Goal: Transaction & Acquisition: Book appointment/travel/reservation

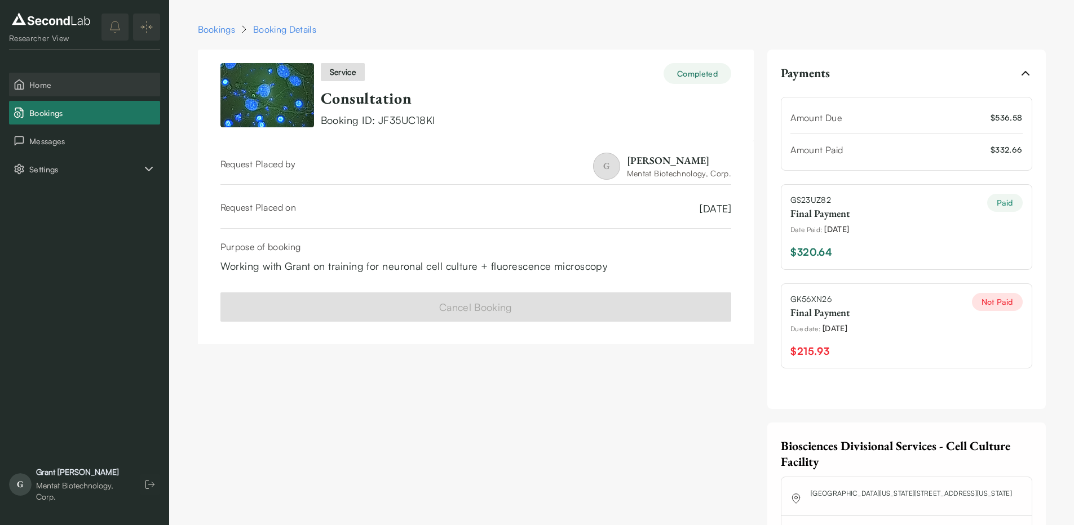
click at [52, 92] on button "Home" at bounding box center [84, 85] width 151 height 24
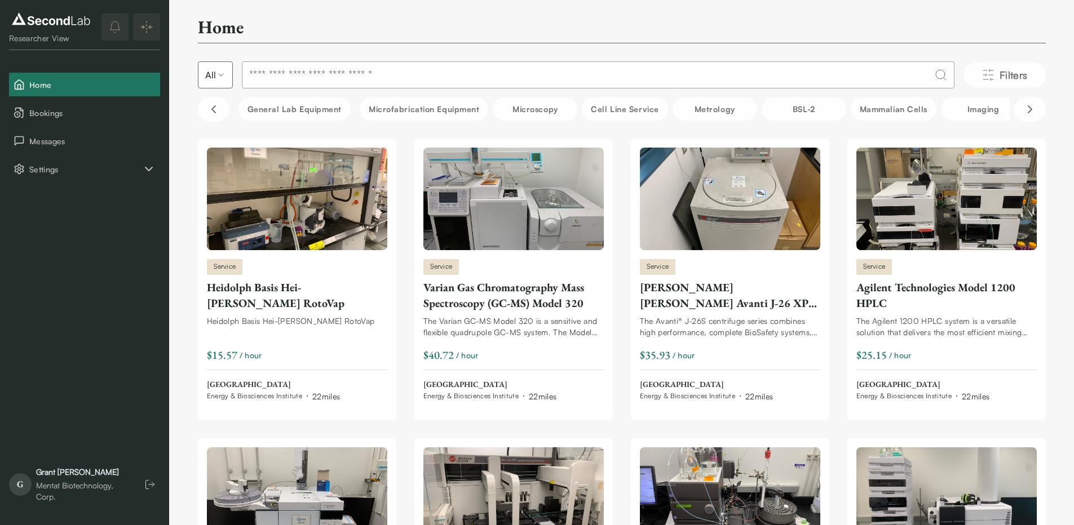
click at [528, 65] on input at bounding box center [598, 74] width 712 height 27
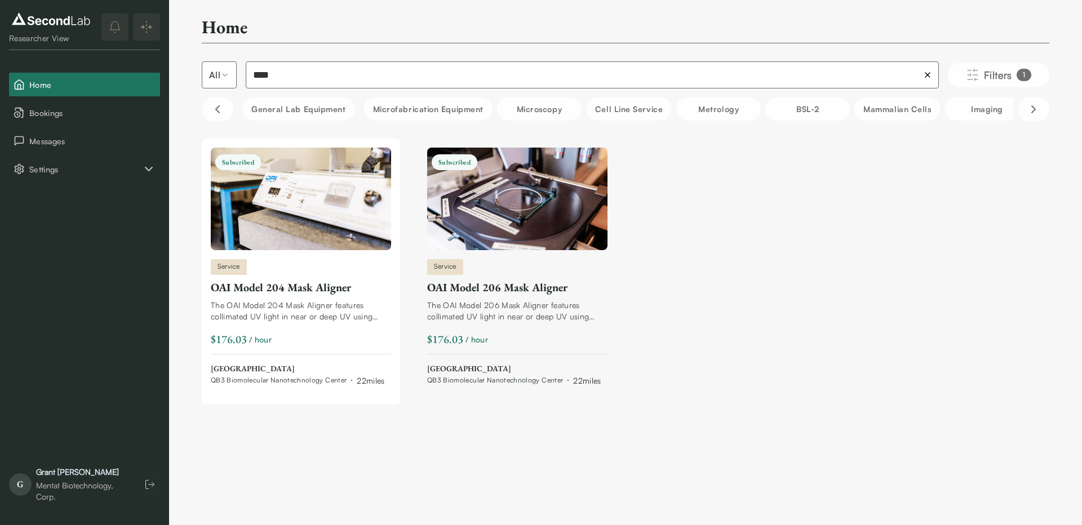
type input "****"
click at [329, 286] on div "OAI Model 204 Mask Aligner" at bounding box center [301, 288] width 180 height 16
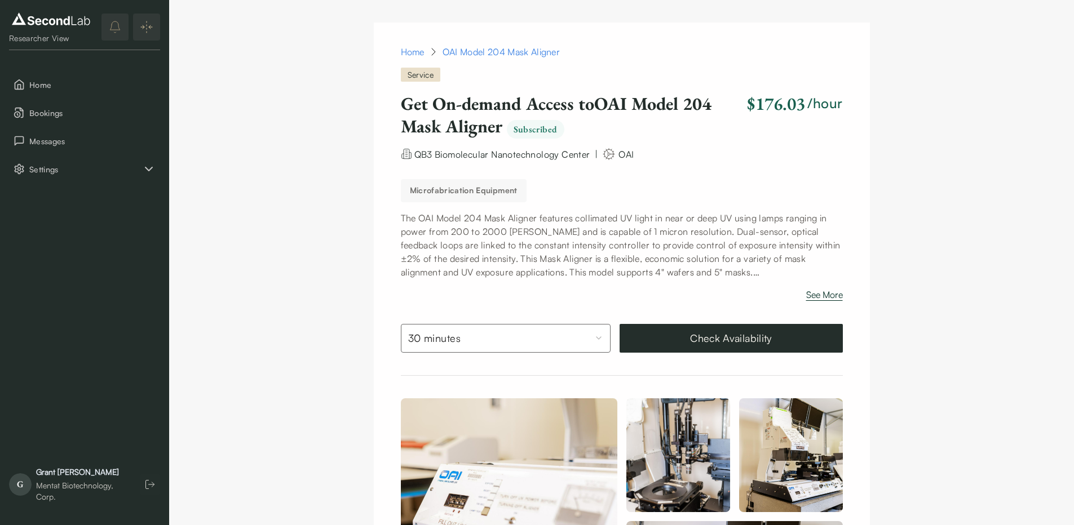
click at [834, 299] on button "See More" at bounding box center [824, 297] width 37 height 18
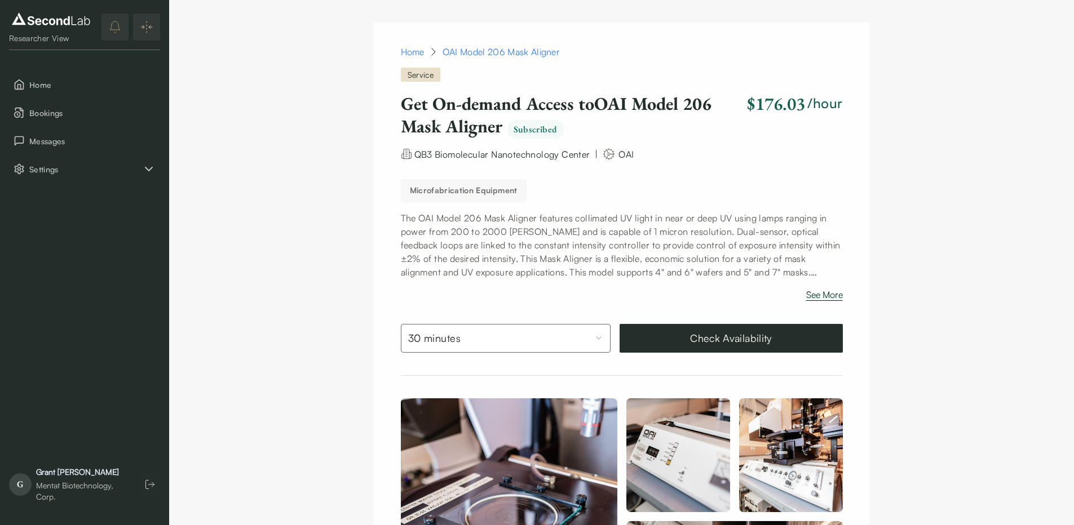
click at [832, 298] on button "See More" at bounding box center [824, 297] width 37 height 18
